Goal: Task Accomplishment & Management: Use online tool/utility

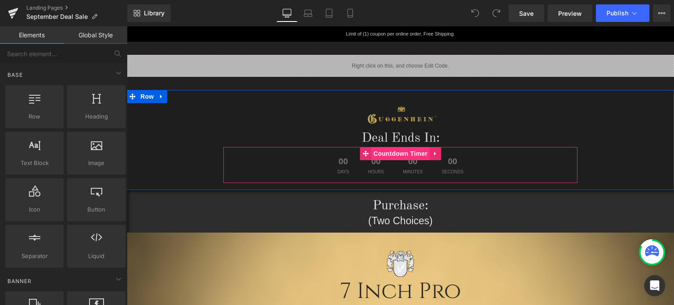
click at [403, 156] on span "Countdown Timer" at bounding box center [400, 153] width 58 height 13
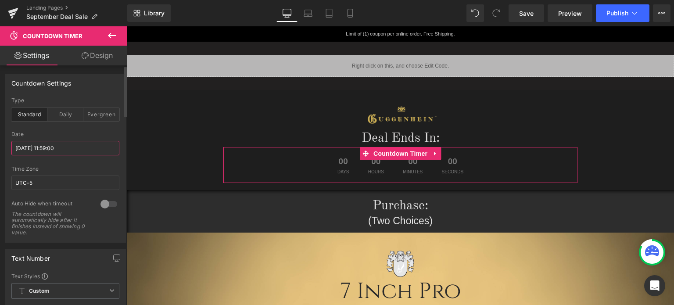
click at [32, 147] on input "[DATE] 11:59:00" at bounding box center [65, 148] width 108 height 14
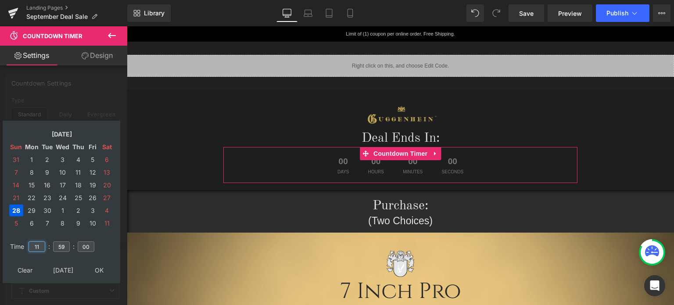
click at [40, 247] on input "11" at bounding box center [37, 246] width 17 height 11
drag, startPoint x: 40, startPoint y: 247, endPoint x: 32, endPoint y: 247, distance: 8.3
click at [32, 247] on input "11" at bounding box center [37, 246] width 17 height 11
type input "23"
type input "[DATE] 23:59:00"
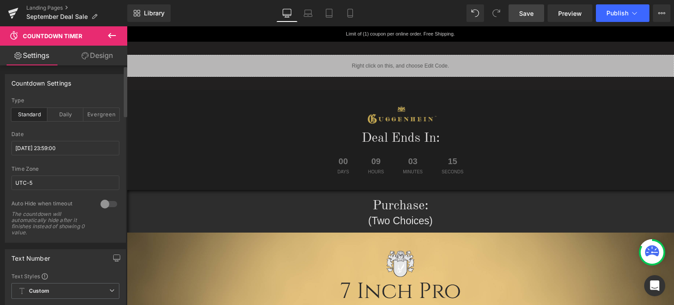
click at [526, 13] on span "Save" at bounding box center [526, 13] width 14 height 9
click at [309, 17] on icon at bounding box center [308, 13] width 9 height 9
type input "100"
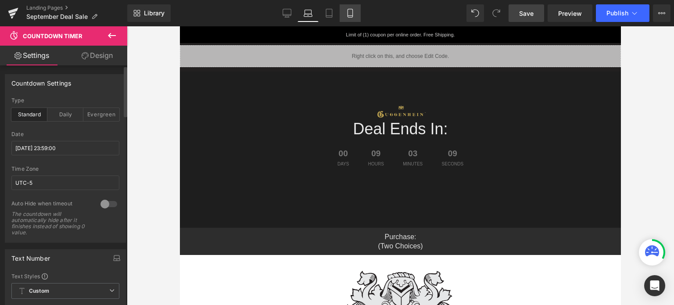
scroll to position [18, 0]
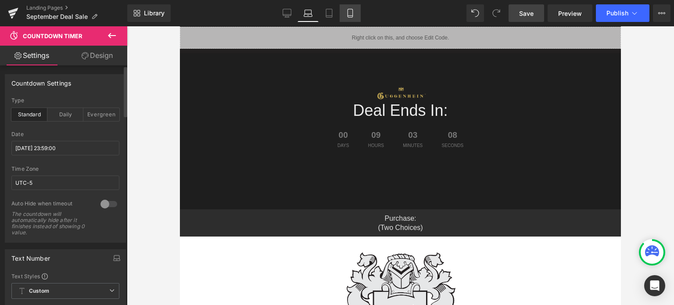
click at [352, 14] on icon at bounding box center [350, 13] width 9 height 9
type input "100"
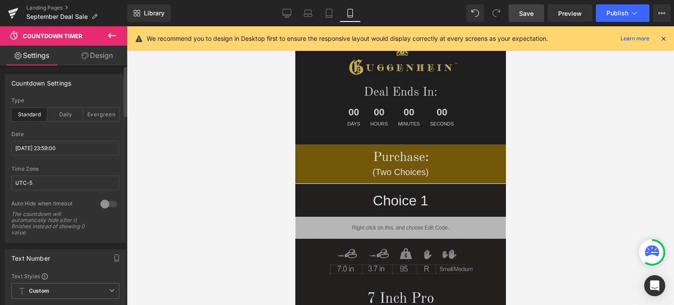
scroll to position [0, 0]
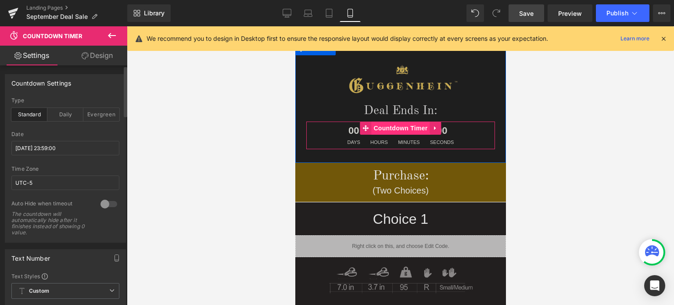
click at [399, 127] on span "Countdown Timer" at bounding box center [400, 127] width 58 height 13
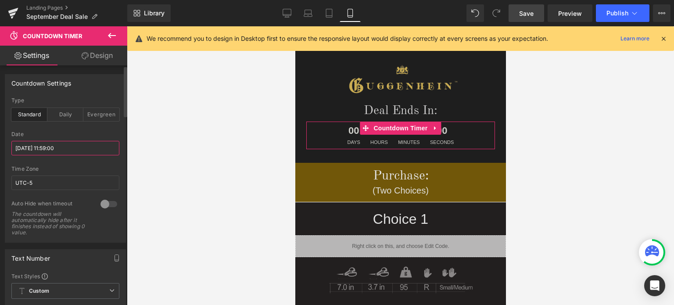
click at [53, 144] on input "[DATE] 11:59:00" at bounding box center [65, 148] width 108 height 14
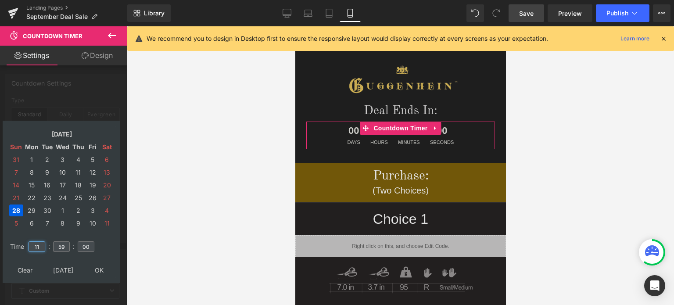
drag, startPoint x: 40, startPoint y: 247, endPoint x: 29, endPoint y: 248, distance: 10.6
click at [29, 248] on input "11" at bounding box center [37, 246] width 17 height 11
type input "23"
type input "[DATE] 23:59:00"
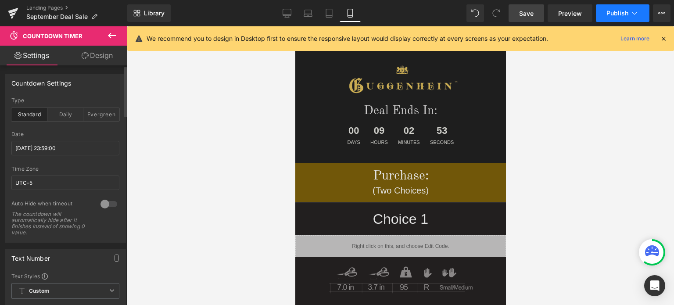
click at [627, 12] on span "Publish" at bounding box center [617, 13] width 22 height 7
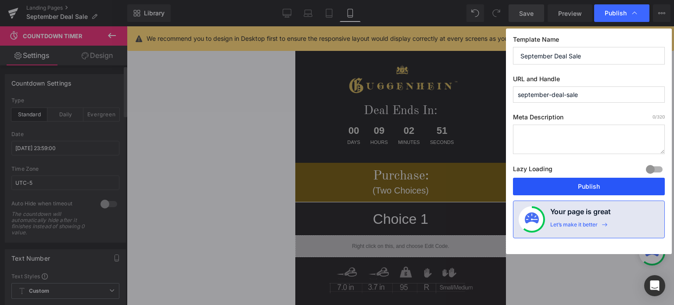
click at [606, 187] on button "Publish" at bounding box center [589, 187] width 152 height 18
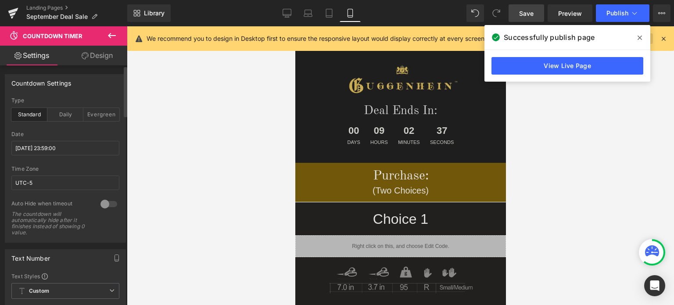
click at [639, 37] on icon at bounding box center [639, 38] width 4 height 4
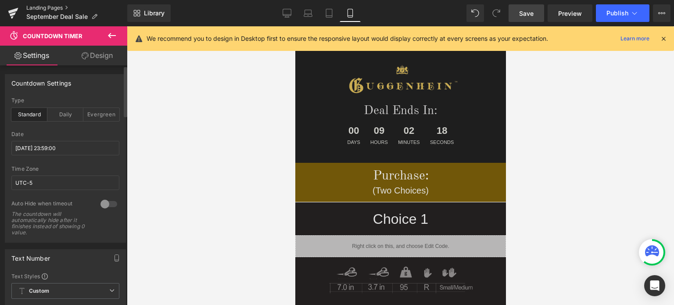
click at [49, 8] on link "Landing Pages" at bounding box center [76, 7] width 101 height 7
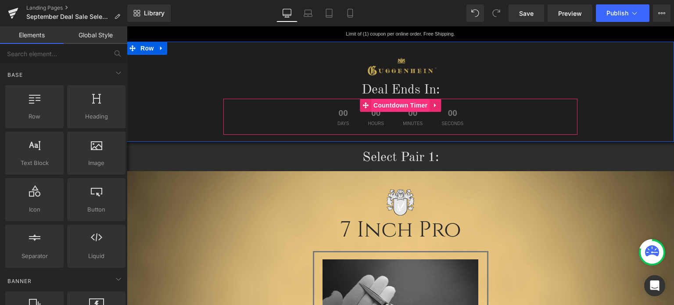
click at [398, 105] on span "Countdown Timer" at bounding box center [400, 105] width 58 height 13
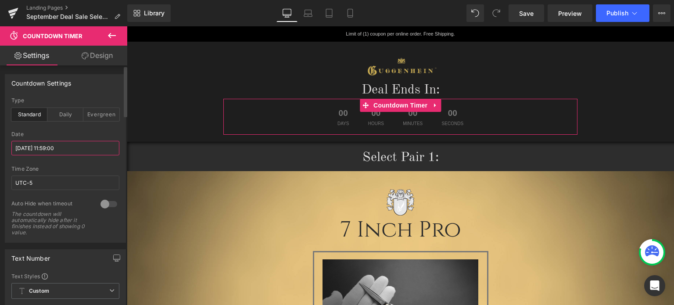
click at [39, 149] on input "[DATE] 11:59:00" at bounding box center [65, 148] width 108 height 14
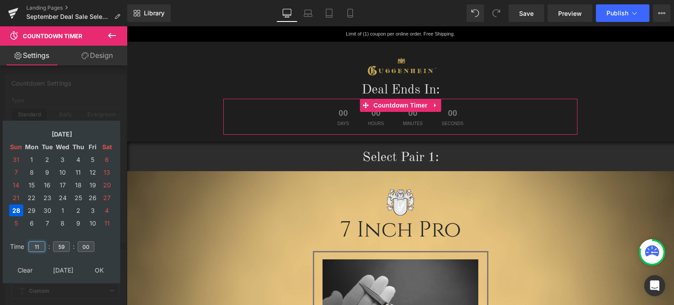
click at [40, 249] on input "11" at bounding box center [37, 246] width 17 height 11
drag, startPoint x: 42, startPoint y: 246, endPoint x: 27, endPoint y: 246, distance: 14.5
click at [27, 246] on td "11" at bounding box center [36, 246] width 19 height 20
type input "23"
type input "[DATE] 23:59:00"
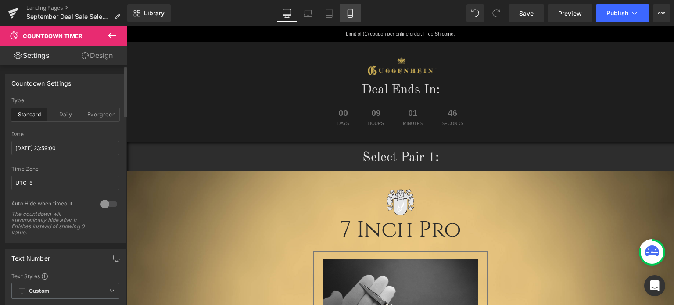
click at [350, 14] on icon at bounding box center [350, 13] width 9 height 9
type input "100"
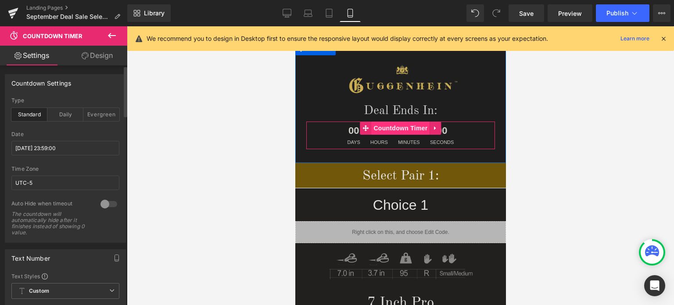
click at [395, 130] on span "Countdown Timer" at bounding box center [400, 127] width 58 height 13
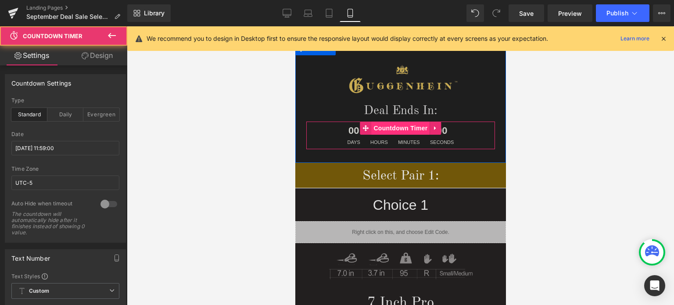
click at [398, 130] on span "Countdown Timer" at bounding box center [400, 127] width 58 height 13
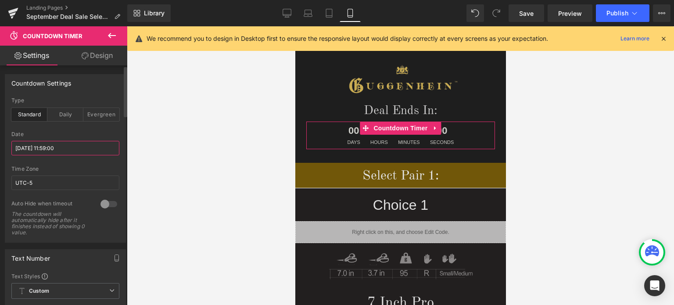
click at [45, 148] on input "[DATE] 11:59:00" at bounding box center [65, 148] width 108 height 14
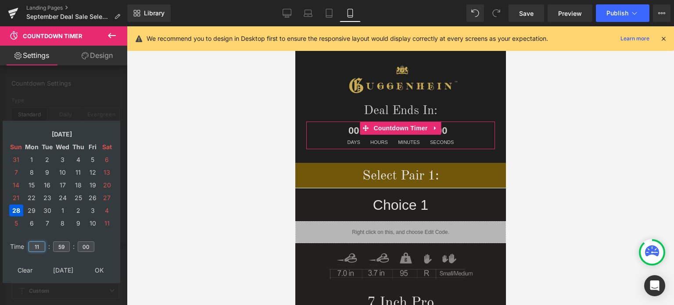
drag, startPoint x: 40, startPoint y: 246, endPoint x: 32, endPoint y: 247, distance: 7.6
click at [32, 247] on input "11" at bounding box center [37, 246] width 17 height 11
type input "23"
type input "[DATE] 23:59:00"
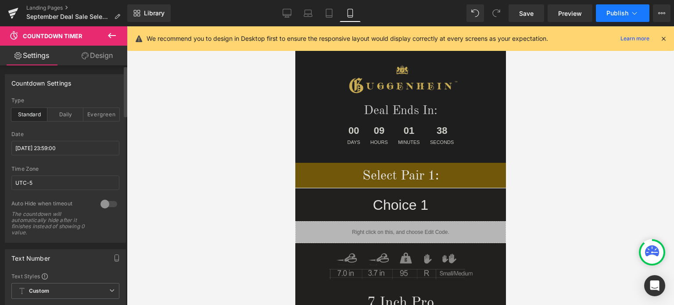
click at [625, 10] on span "Publish" at bounding box center [617, 13] width 22 height 7
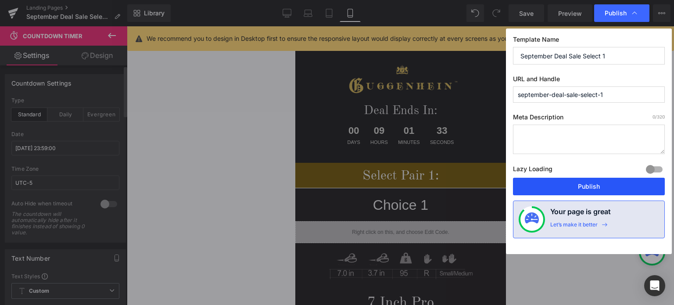
click at [593, 185] on button "Publish" at bounding box center [589, 187] width 152 height 18
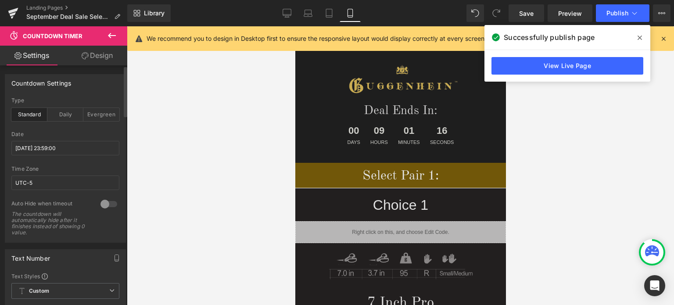
drag, startPoint x: 640, startPoint y: 39, endPoint x: 529, endPoint y: 69, distance: 115.0
click at [639, 39] on icon at bounding box center [639, 37] width 4 height 7
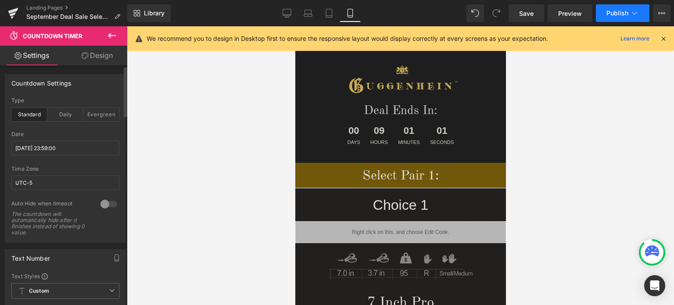
click at [631, 14] on icon at bounding box center [634, 13] width 9 height 9
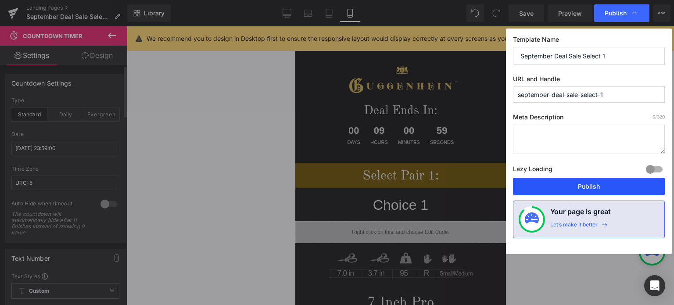
click at [596, 183] on button "Publish" at bounding box center [589, 187] width 152 height 18
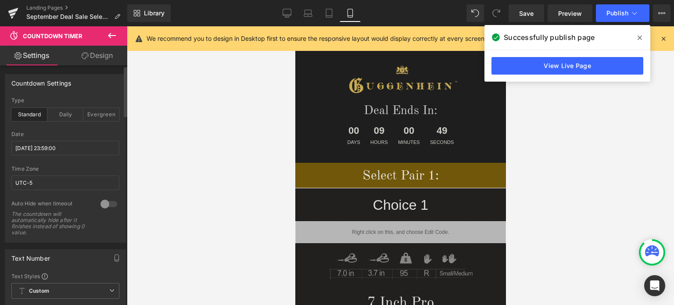
click at [642, 38] on span at bounding box center [639, 38] width 14 height 14
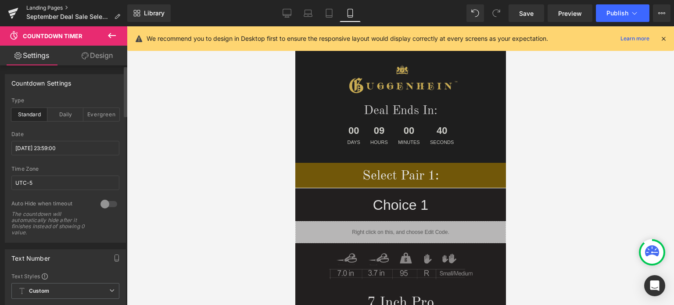
click at [47, 8] on link "Landing Pages" at bounding box center [76, 7] width 101 height 7
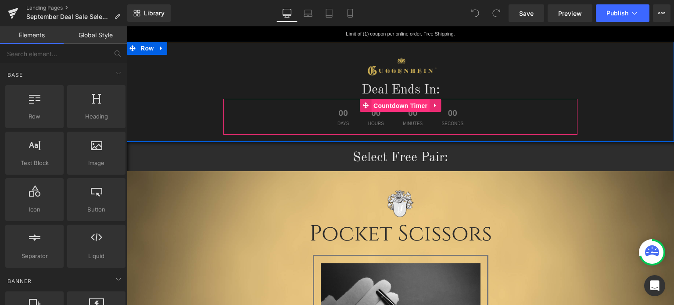
click at [404, 102] on span "Countdown Timer" at bounding box center [400, 105] width 58 height 13
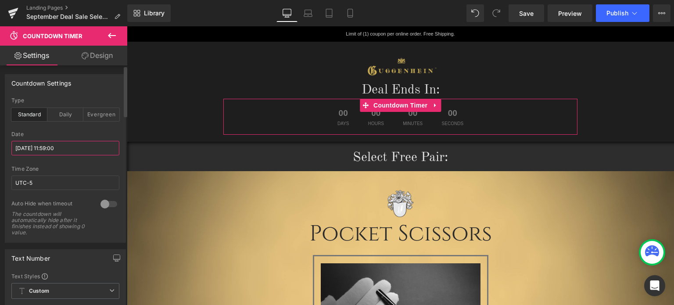
click at [35, 145] on input "[DATE] 11:59:00" at bounding box center [65, 148] width 108 height 14
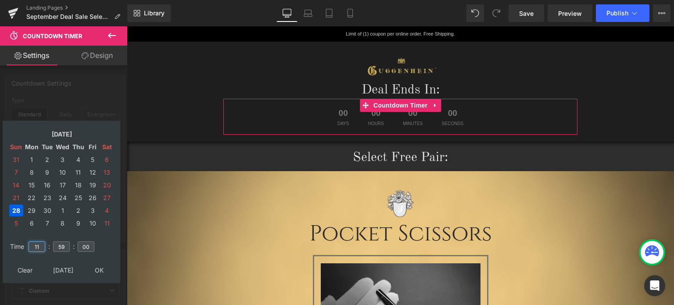
drag, startPoint x: 38, startPoint y: 247, endPoint x: 32, endPoint y: 248, distance: 6.2
click at [32, 248] on input "11" at bounding box center [37, 246] width 17 height 11
type input "23"
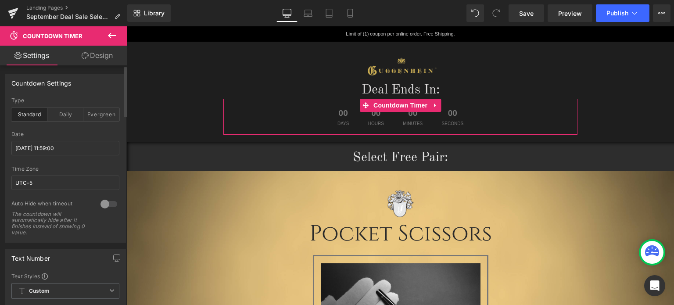
type input "[DATE] 23:59:00"
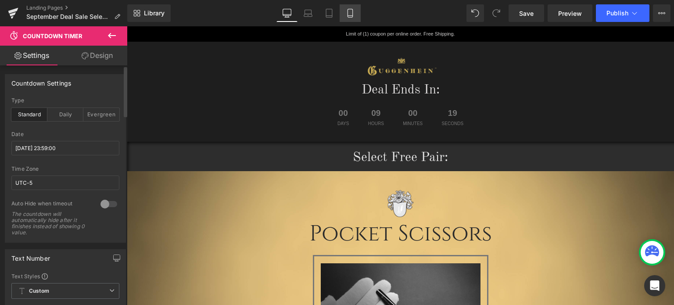
click at [352, 14] on icon at bounding box center [350, 13] width 9 height 9
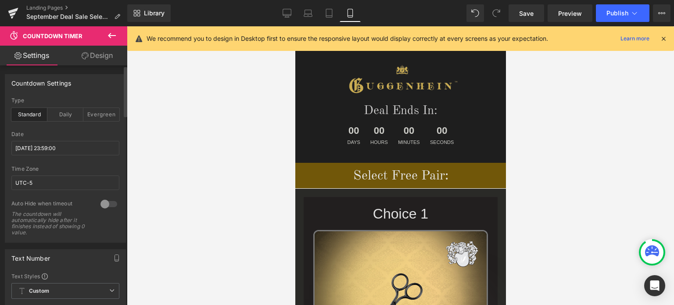
type input "100"
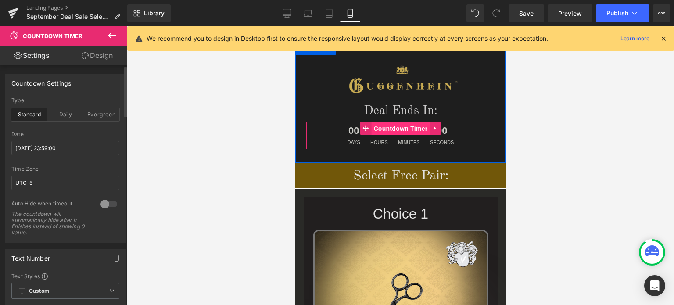
click at [394, 131] on span "Countdown Timer" at bounding box center [400, 128] width 58 height 13
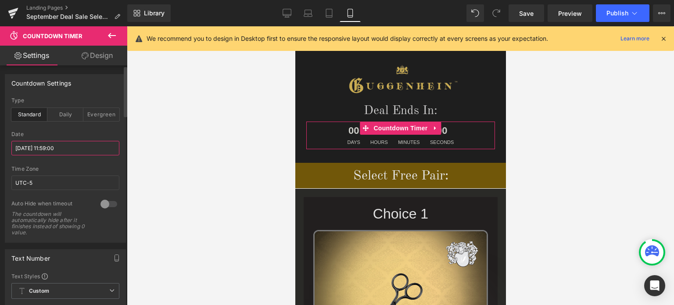
click at [43, 151] on input "[DATE] 11:59:00" at bounding box center [65, 148] width 108 height 14
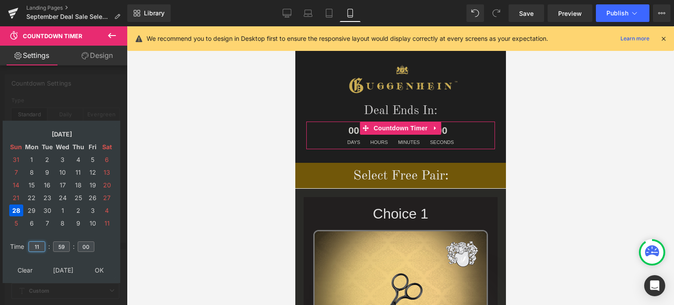
drag, startPoint x: 40, startPoint y: 247, endPoint x: 30, endPoint y: 249, distance: 9.8
click at [30, 249] on input "11" at bounding box center [37, 246] width 17 height 11
type input "23"
type input "2025/09/28 23:59:00"
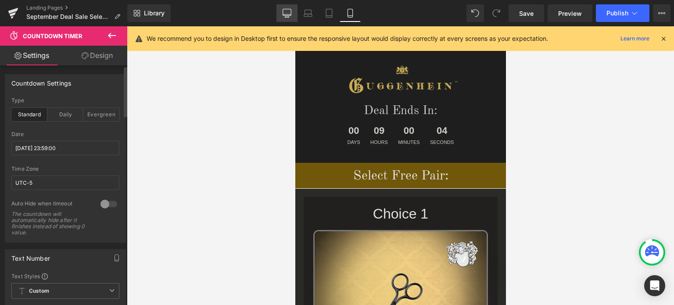
click at [287, 16] on icon at bounding box center [287, 12] width 8 height 7
type input "#777777"
type input "100"
type input "40"
type input "#777777"
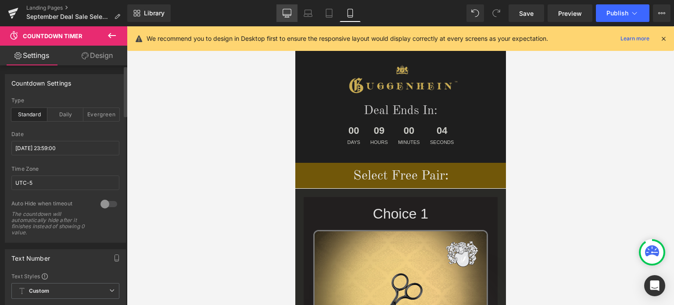
type input "100"
type input "16"
type input "20"
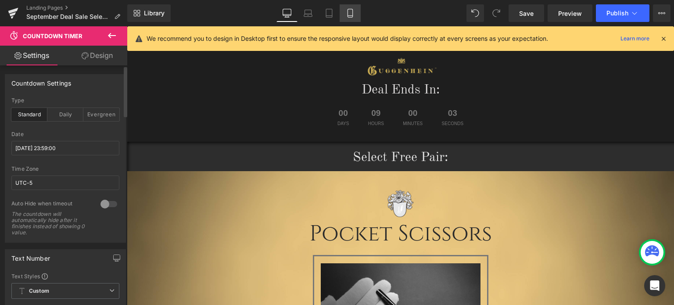
click at [348, 12] on icon at bounding box center [350, 13] width 9 height 9
type input "#cecec9"
type input "100"
type input "22"
type input "#cecec9"
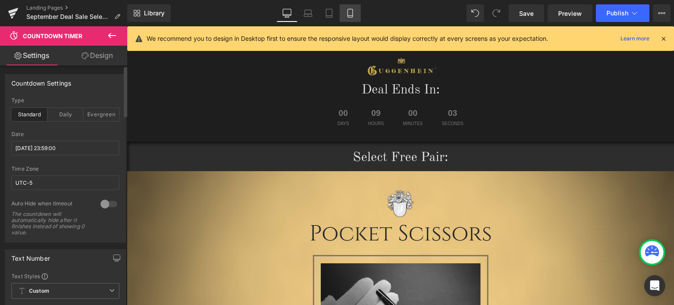
type input "100"
type input "11"
type input "0"
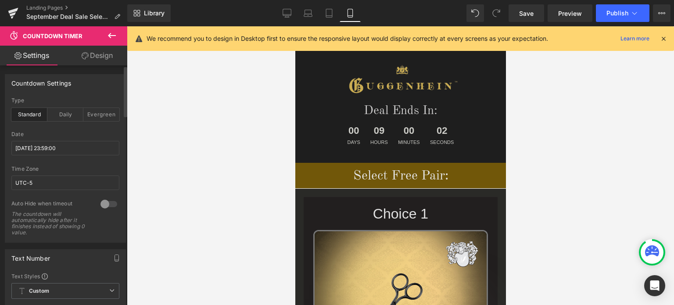
scroll to position [1, 0]
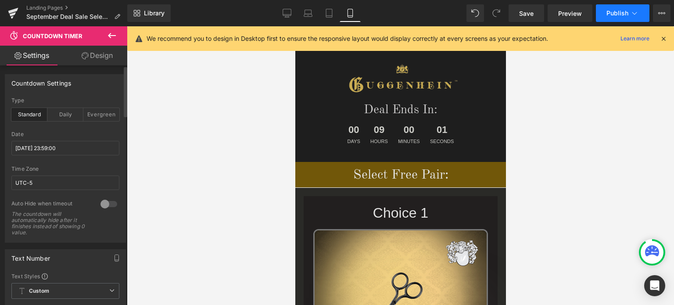
click at [632, 13] on icon at bounding box center [634, 13] width 9 height 9
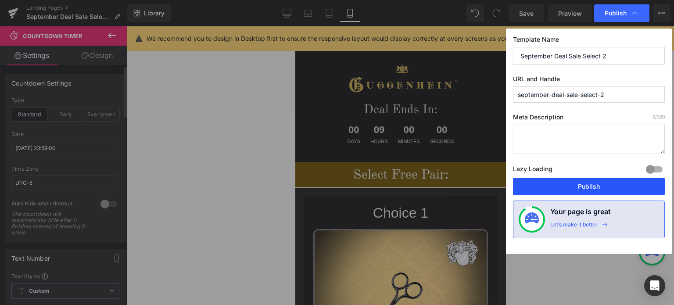
click at [592, 184] on button "Publish" at bounding box center [589, 187] width 152 height 18
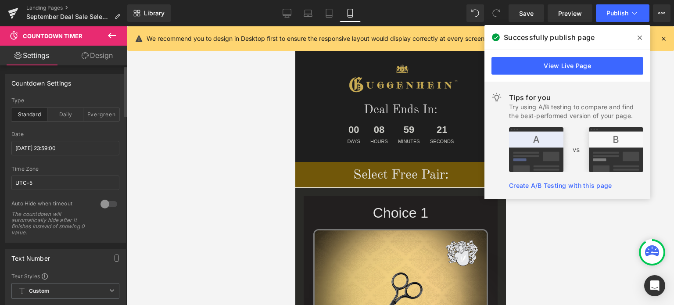
click at [641, 39] on icon at bounding box center [639, 38] width 4 height 4
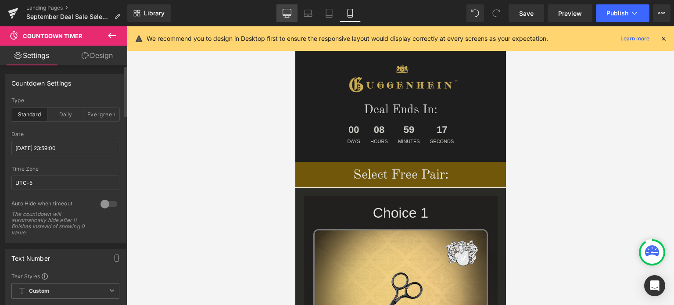
click at [289, 16] on icon at bounding box center [286, 13] width 9 height 9
type input "#777777"
type input "100"
type input "40"
type input "#777777"
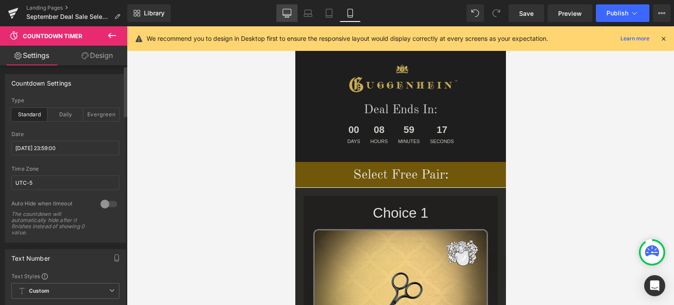
type input "100"
type input "16"
type input "20"
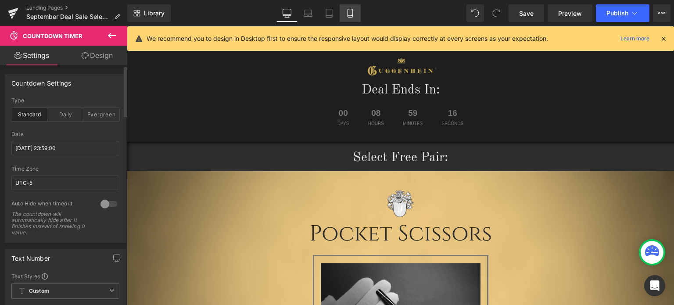
click at [351, 11] on icon at bounding box center [350, 13] width 9 height 9
type input "#cecec9"
type input "100"
type input "22"
type input "#cecec9"
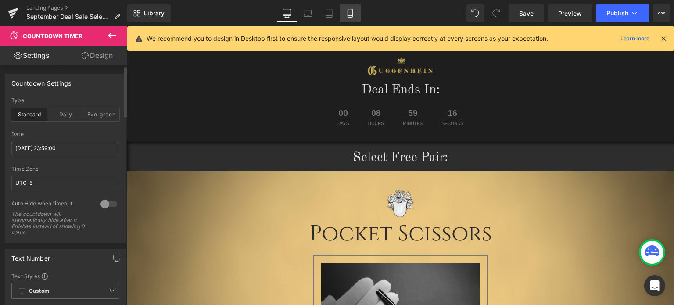
type input "100"
type input "11"
type input "0"
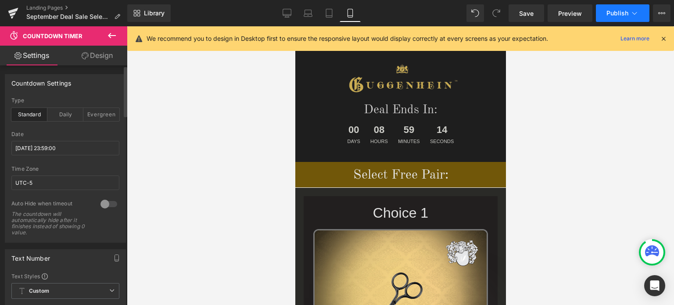
click at [626, 13] on span "Publish" at bounding box center [617, 13] width 22 height 7
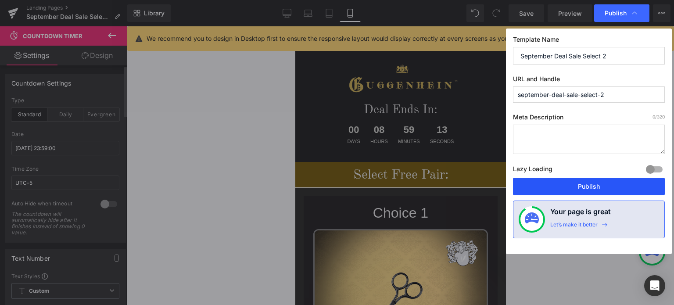
click at [591, 186] on button "Publish" at bounding box center [589, 187] width 152 height 18
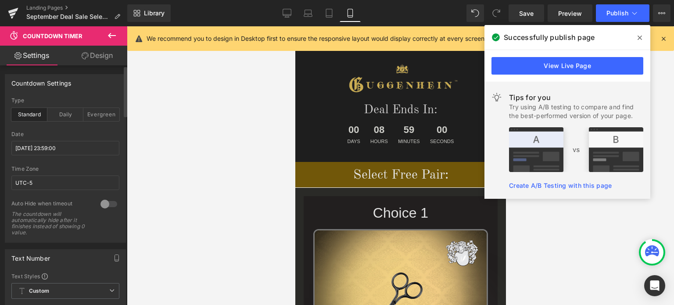
click at [640, 40] on icon at bounding box center [639, 37] width 4 height 7
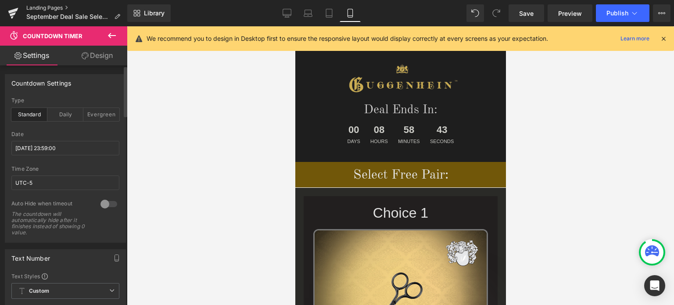
click at [46, 8] on link "Landing Pages" at bounding box center [76, 7] width 101 height 7
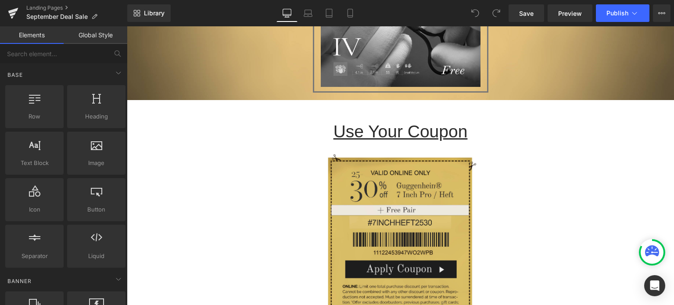
scroll to position [1754, 0]
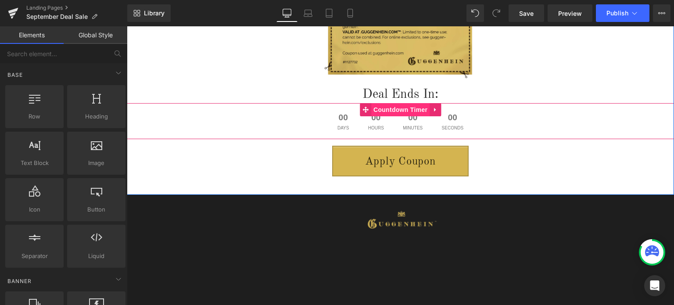
click at [399, 107] on span "Countdown Timer" at bounding box center [400, 109] width 58 height 13
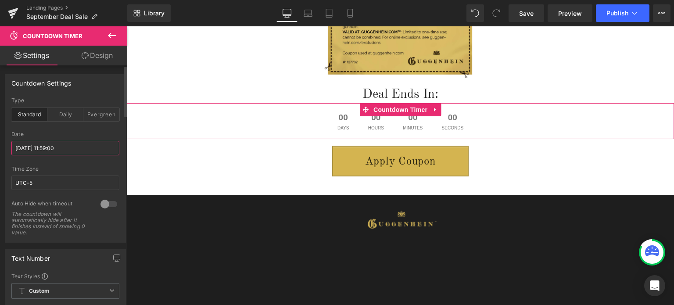
click at [31, 146] on input "[DATE] 11:59:00" at bounding box center [65, 148] width 108 height 14
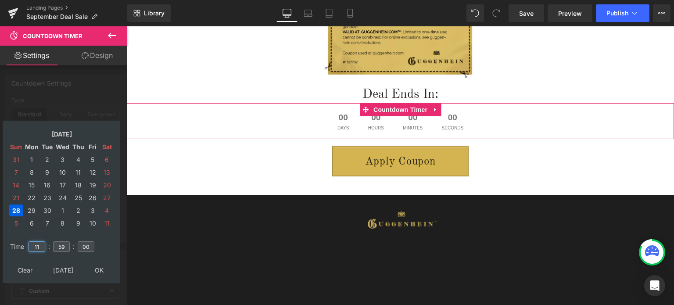
click at [39, 246] on input "11" at bounding box center [37, 246] width 17 height 11
drag, startPoint x: 40, startPoint y: 247, endPoint x: 32, endPoint y: 247, distance: 7.9
click at [32, 247] on input "11" at bounding box center [37, 246] width 17 height 11
type input "23"
type input "[DATE] 23:59:00"
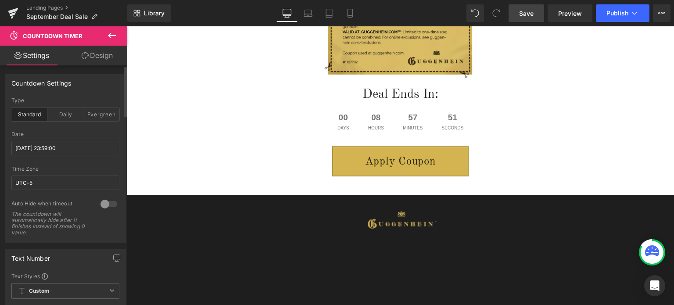
click at [529, 14] on span "Save" at bounding box center [526, 13] width 14 height 9
click at [531, 12] on span "Save" at bounding box center [526, 13] width 14 height 9
click at [52, 7] on link "Landing Pages" at bounding box center [76, 7] width 101 height 7
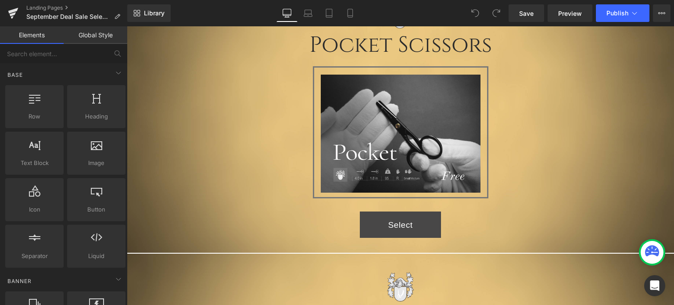
scroll to position [139, 0]
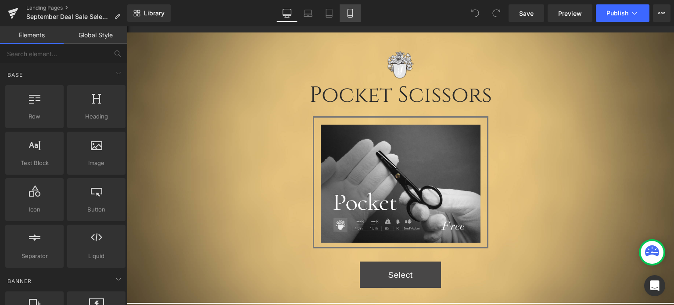
click at [354, 15] on icon at bounding box center [350, 13] width 9 height 9
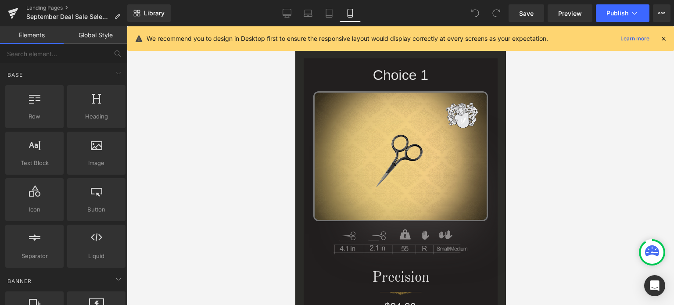
click at [662, 39] on icon at bounding box center [663, 39] width 8 height 8
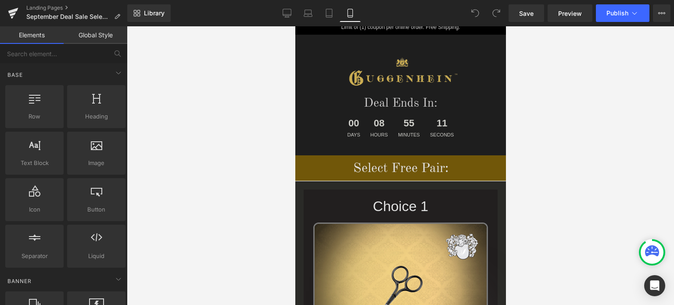
scroll to position [0, 0]
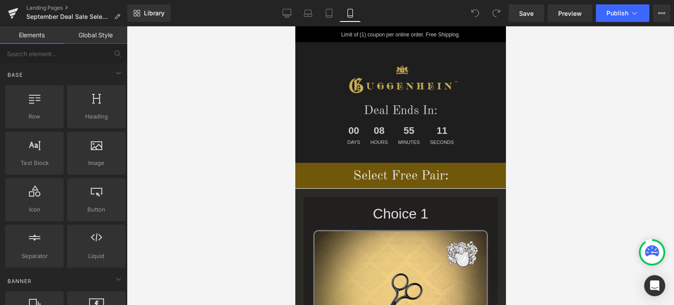
drag, startPoint x: 503, startPoint y: 80, endPoint x: 841, endPoint y: 71, distance: 338.3
click at [632, 12] on icon at bounding box center [634, 13] width 9 height 9
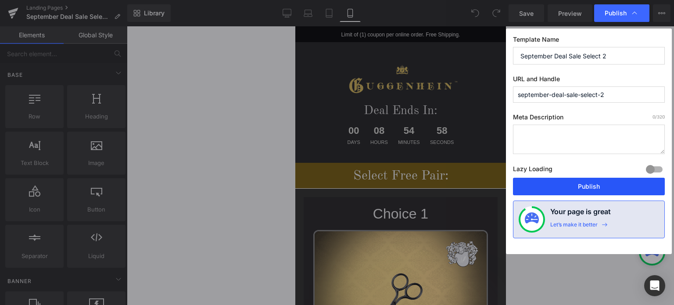
click at [589, 185] on button "Publish" at bounding box center [589, 187] width 152 height 18
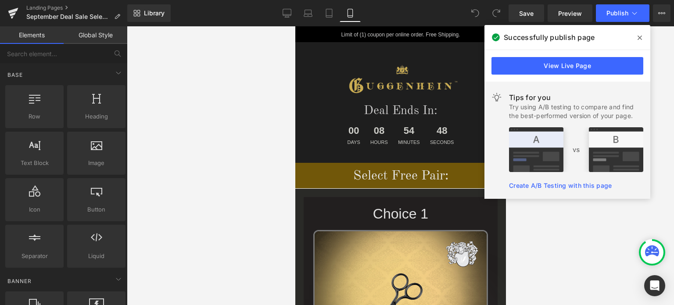
click at [639, 38] on icon at bounding box center [639, 38] width 4 height 4
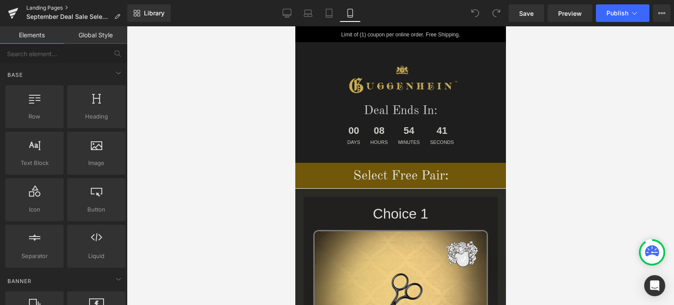
click at [47, 7] on link "Landing Pages" at bounding box center [76, 7] width 101 height 7
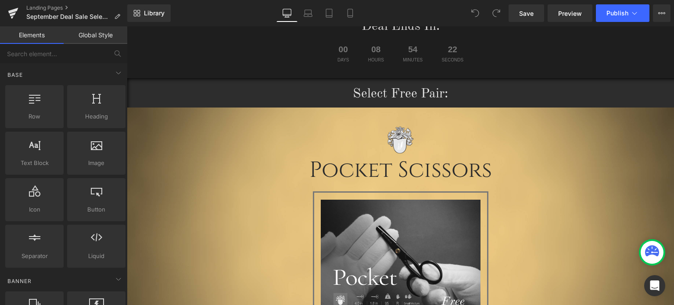
scroll to position [18, 0]
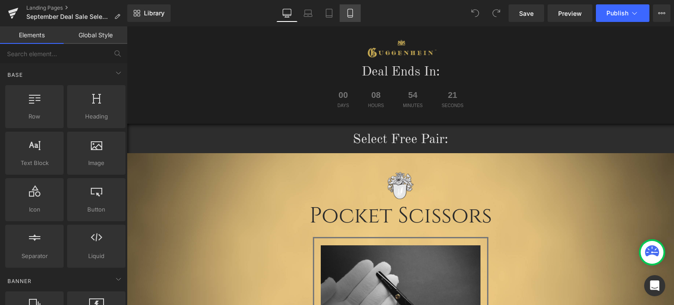
click at [351, 12] on icon at bounding box center [350, 13] width 9 height 9
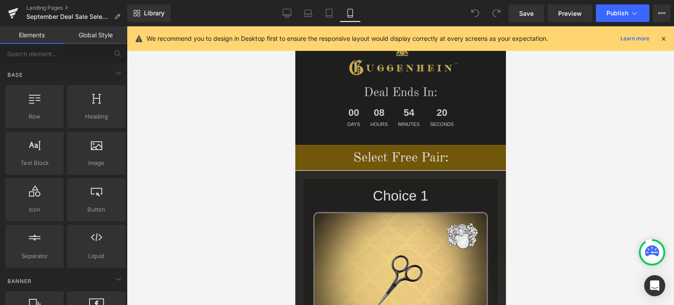
click at [662, 37] on icon at bounding box center [663, 39] width 8 height 8
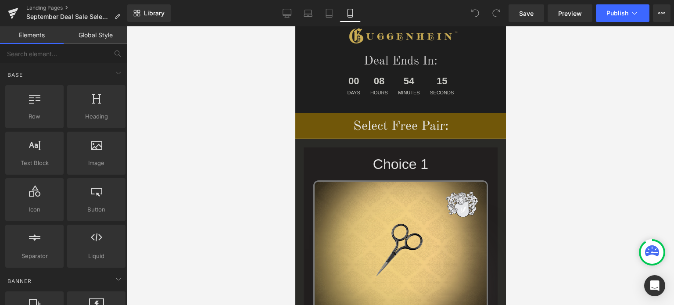
scroll to position [0, 0]
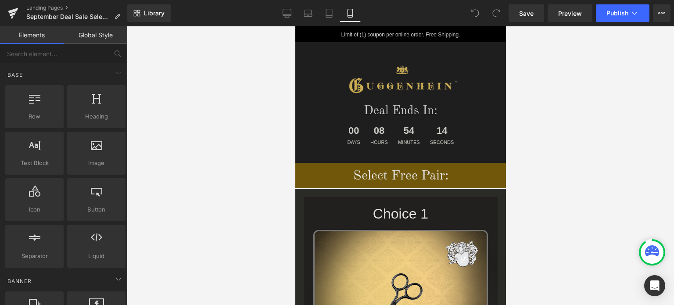
drag, startPoint x: 502, startPoint y: 75, endPoint x: 835, endPoint y: 84, distance: 332.6
click at [46, 8] on link "Landing Pages" at bounding box center [76, 7] width 101 height 7
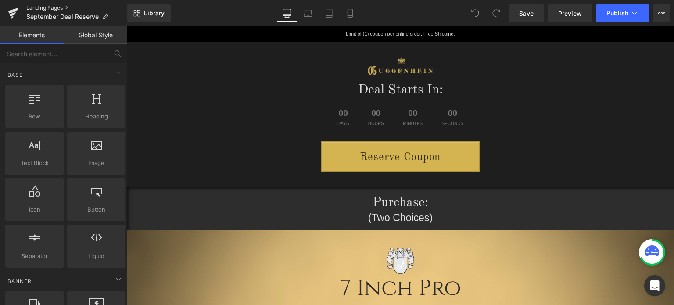
click at [51, 9] on link "Landing Pages" at bounding box center [76, 7] width 101 height 7
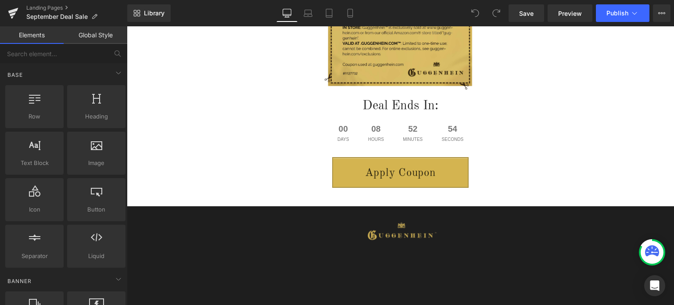
scroll to position [1744, 0]
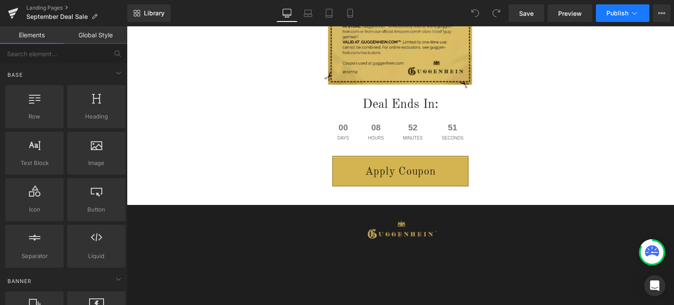
click at [632, 16] on icon at bounding box center [634, 13] width 9 height 9
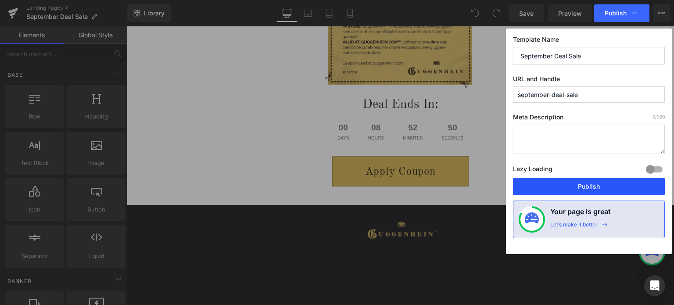
click at [593, 181] on button "Publish" at bounding box center [589, 187] width 152 height 18
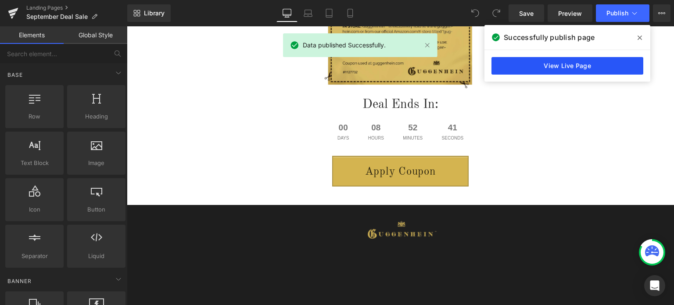
click at [573, 70] on link "View Live Page" at bounding box center [567, 66] width 152 height 18
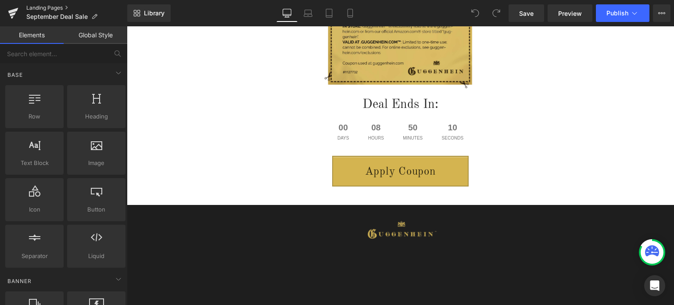
click at [46, 7] on link "Landing Pages" at bounding box center [76, 7] width 101 height 7
